Goal: Task Accomplishment & Management: Manage account settings

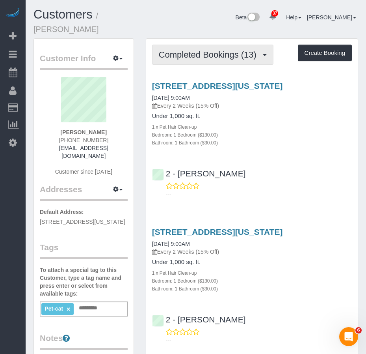
click at [194, 50] on span "Completed Bookings (13)" at bounding box center [210, 55] width 102 height 10
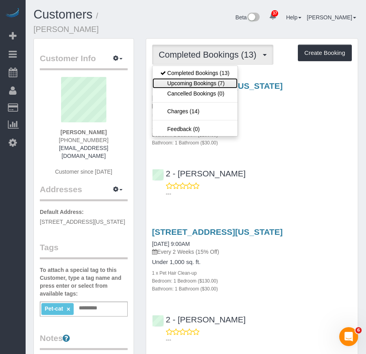
click at [185, 78] on link "Upcoming Bookings (7)" at bounding box center [195, 83] width 85 height 10
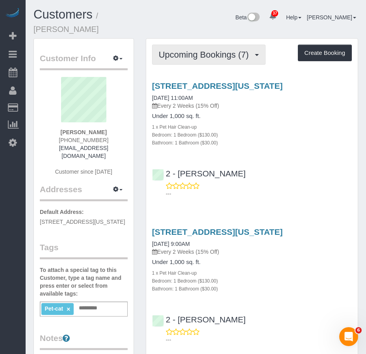
click at [192, 50] on span "Upcoming Bookings (7)" at bounding box center [206, 55] width 94 height 10
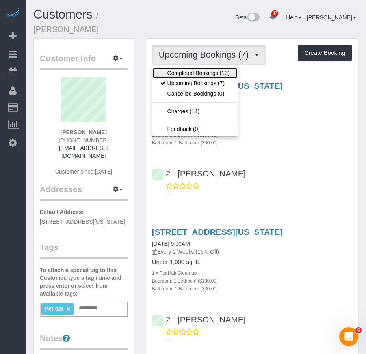
click at [183, 68] on link "Completed Bookings (13)" at bounding box center [195, 73] width 85 height 10
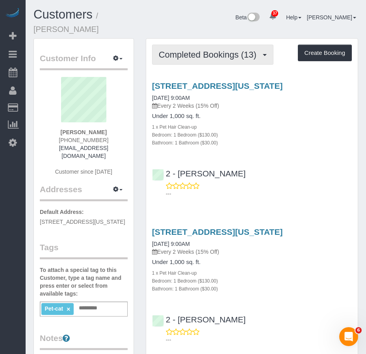
click at [176, 50] on span "Completed Bookings (13)" at bounding box center [210, 55] width 102 height 10
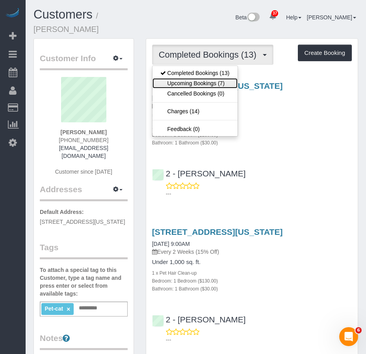
click at [174, 78] on link "Upcoming Bookings (7)" at bounding box center [195, 83] width 85 height 10
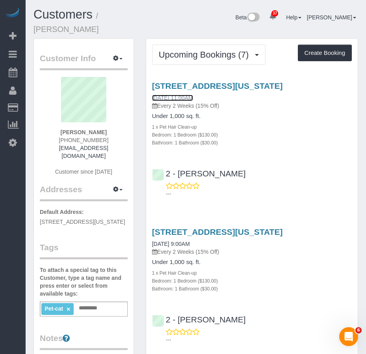
click at [178, 96] on link "[DATE] 11:00AM" at bounding box center [172, 98] width 41 height 6
drag, startPoint x: 201, startPoint y: 97, endPoint x: 153, endPoint y: 97, distance: 48.5
click at [153, 97] on div "75 West End Avenue, Apt C18f, New York, NY 10023-7864 10/10/2025 11:00AM Every …" at bounding box center [252, 95] width 200 height 28
copy link "10/10/2025 11:00AM"
click at [208, 96] on div "75 West End Avenue, Apt C18f, New York, NY 10023-7864 10/10/2025 11:00AM Every …" at bounding box center [252, 95] width 200 height 28
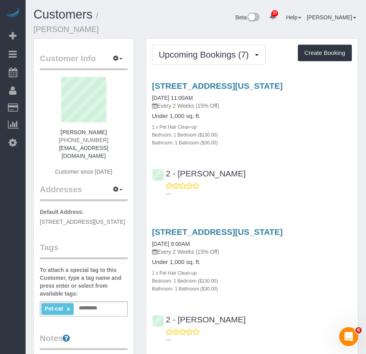
copy link "10/10/2025 11:00AM"
drag, startPoint x: 105, startPoint y: 123, endPoint x: 67, endPoint y: 123, distance: 37.9
click at [67, 123] on div "Allison Kelly (347) 899-0247 a.kelly5796@gmail.com Customer since 2025" at bounding box center [84, 130] width 88 height 106
copy strong "Allison Kelly"
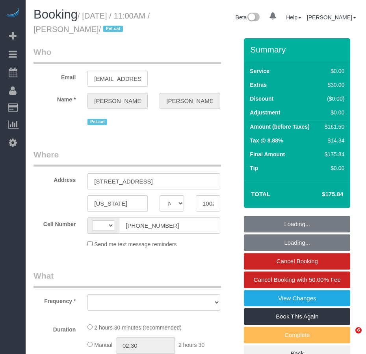
select select "NY"
select select "string:[GEOGRAPHIC_DATA]"
select select "string:stripe-pm_1Rqw2V4VGloSiKo71PD9Zofk"
select select "object:964"
select select "number:57"
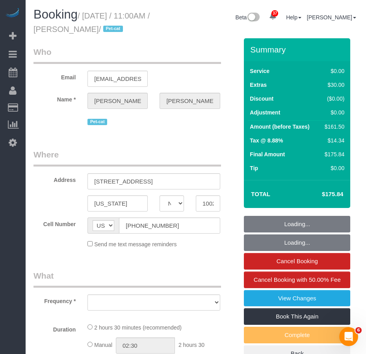
select select "number:71"
select select "number:14"
select select "number:6"
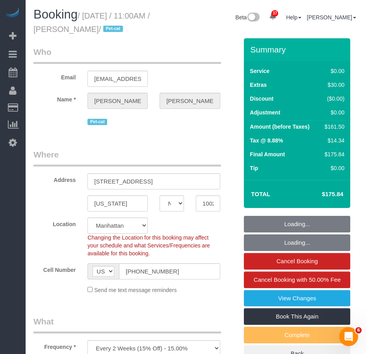
select select "1"
select select "spot1"
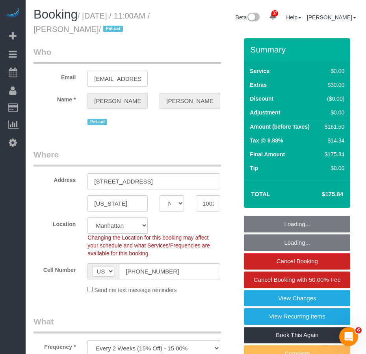
scroll to position [158, 0]
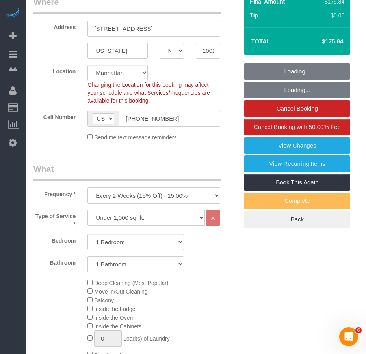
select select "object:1521"
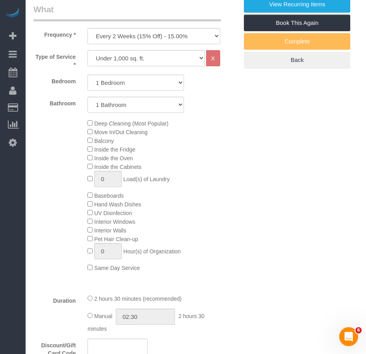
select select "1"
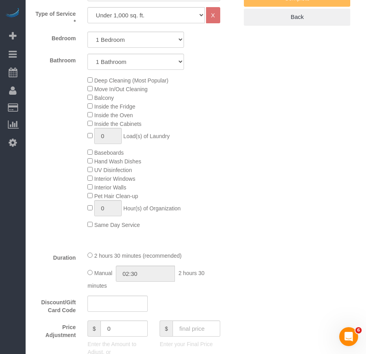
scroll to position [394, 0]
